Goal: Information Seeking & Learning: Find specific fact

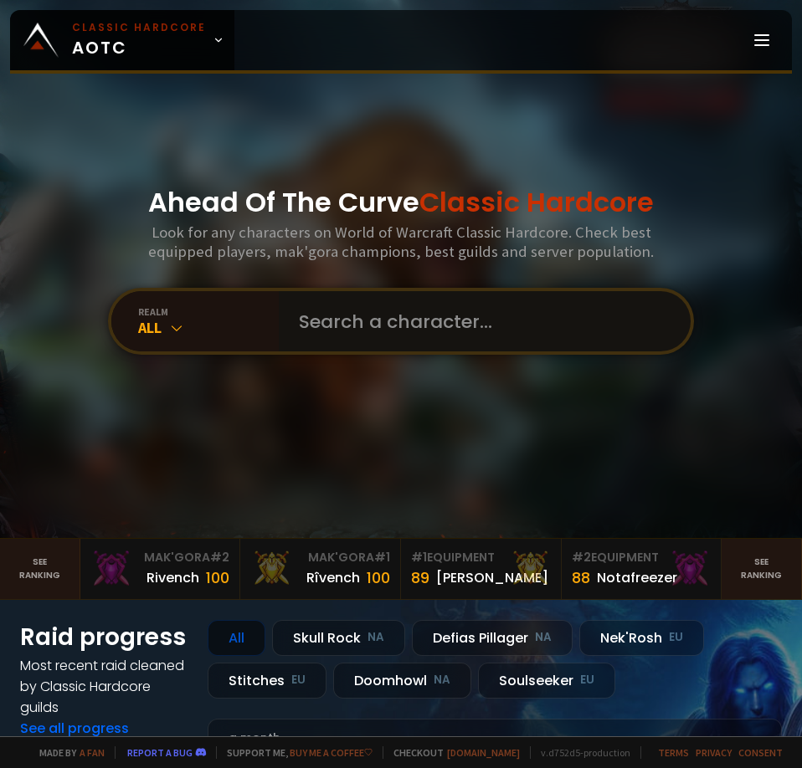
click at [358, 297] on input "text" at bounding box center [480, 321] width 382 height 60
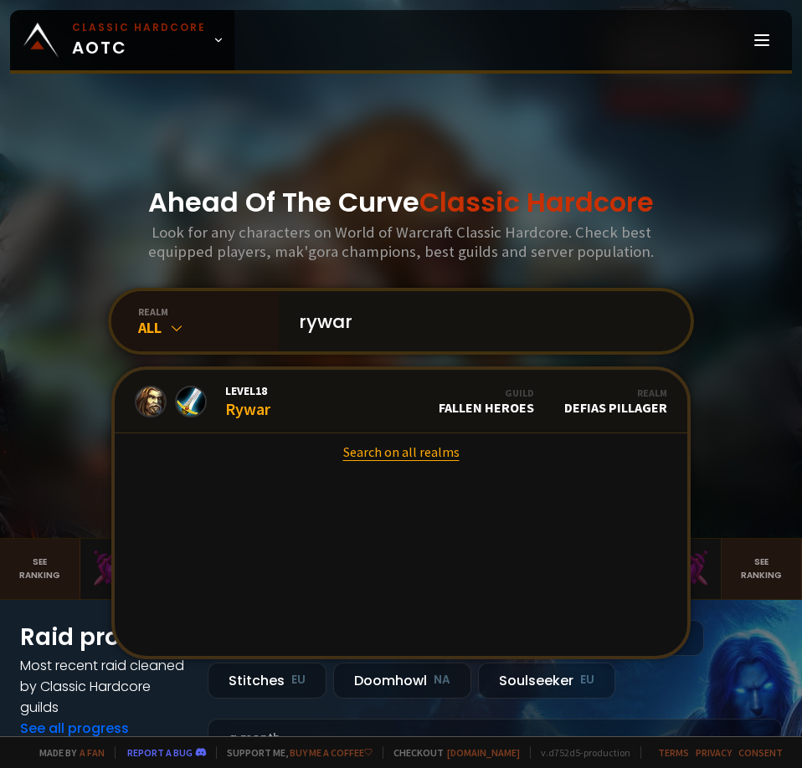
type input "rywar"
click at [401, 460] on link "Search on all realms" at bounding box center [401, 452] width 573 height 37
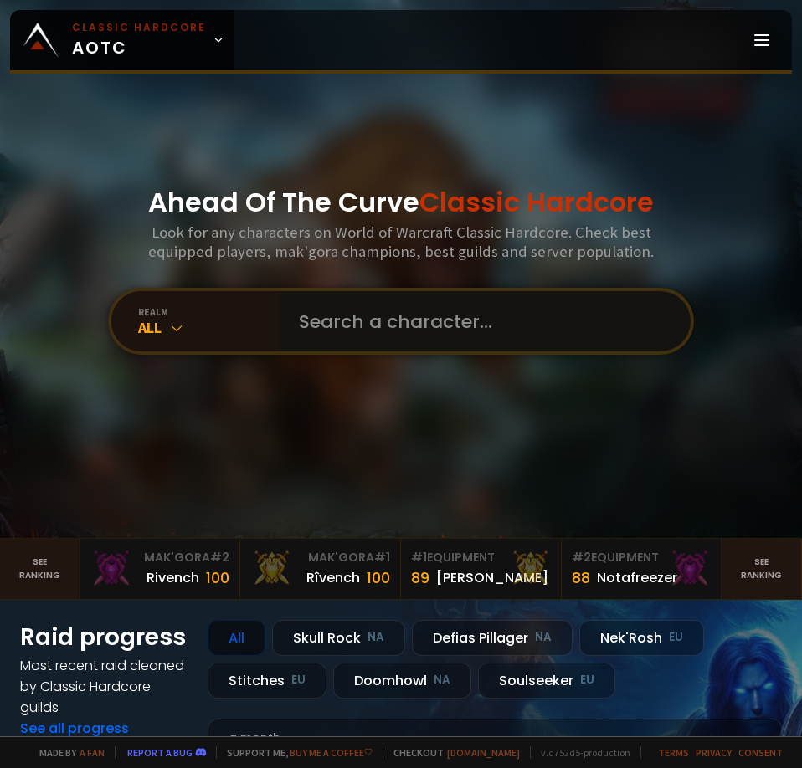
click at [367, 306] on input "text" at bounding box center [480, 321] width 382 height 60
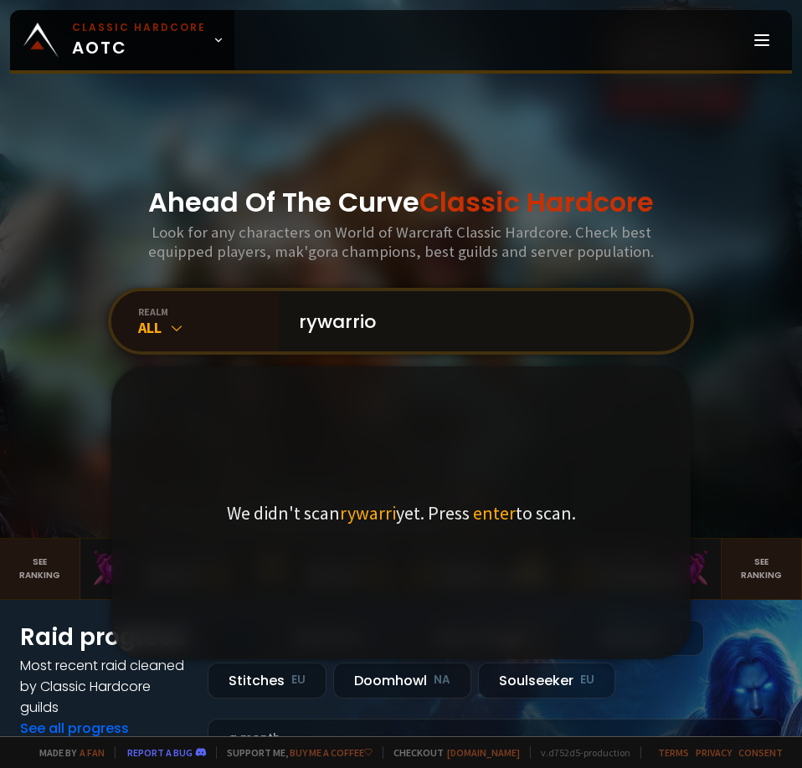
type input "rywarrior"
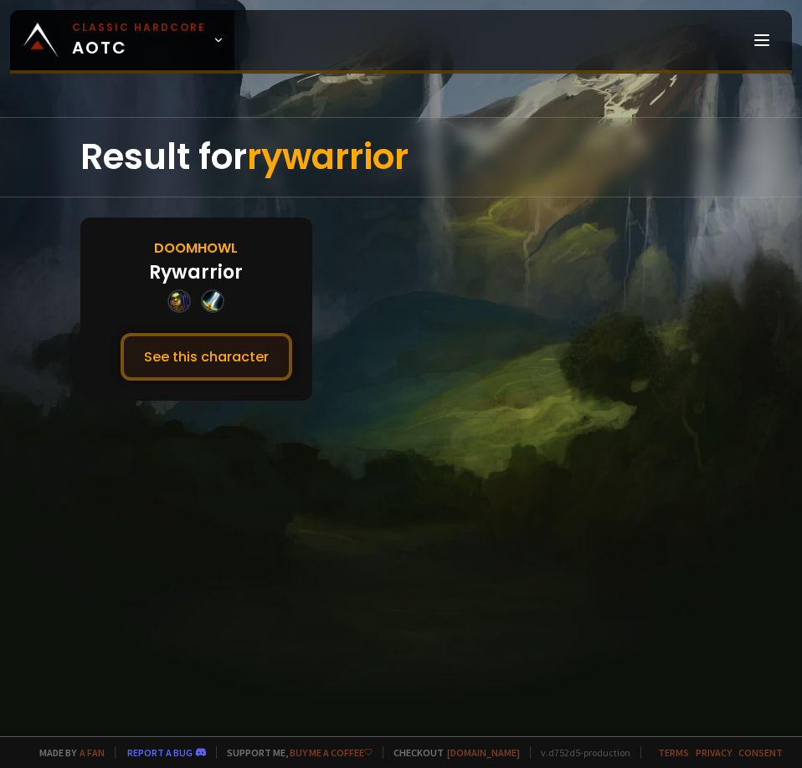
click at [241, 349] on button "See this character" at bounding box center [207, 357] width 172 height 48
